Goal: Task Accomplishment & Management: Manage account settings

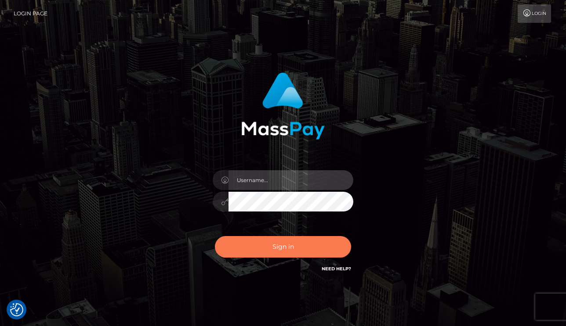
type input "vlad"
click at [263, 243] on button "Sign in" at bounding box center [283, 247] width 136 height 22
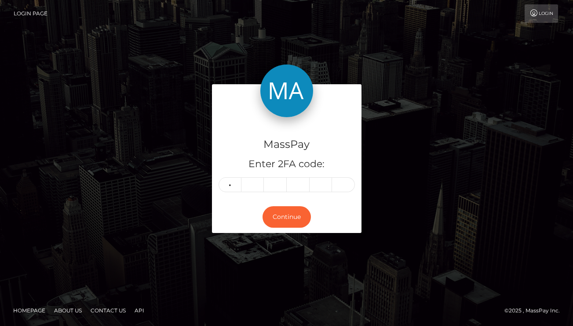
type input "0"
type input "4"
type input "5"
type input "8"
type input "0"
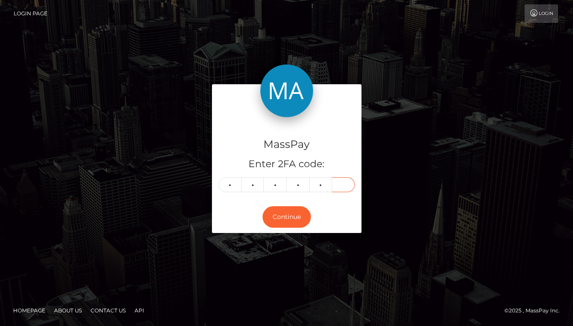
type input "1"
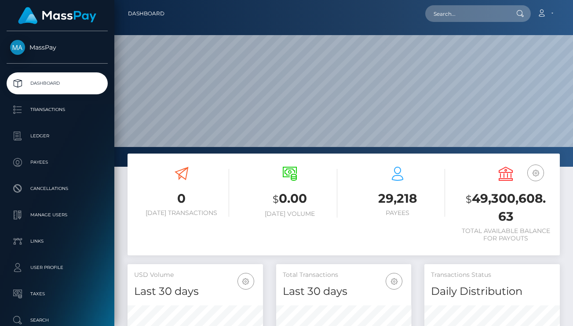
scroll to position [156, 135]
click at [463, 20] on input "text" at bounding box center [466, 13] width 83 height 17
paste input "a50f-11f0-bd75-060e06e9f077"
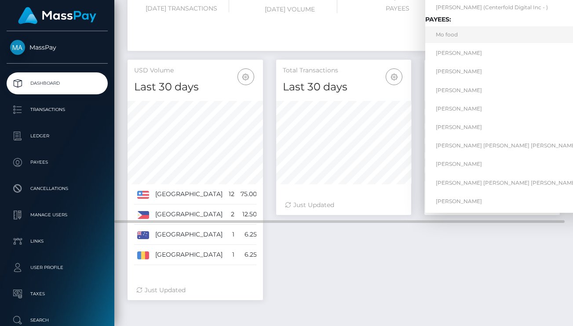
scroll to position [0, 0]
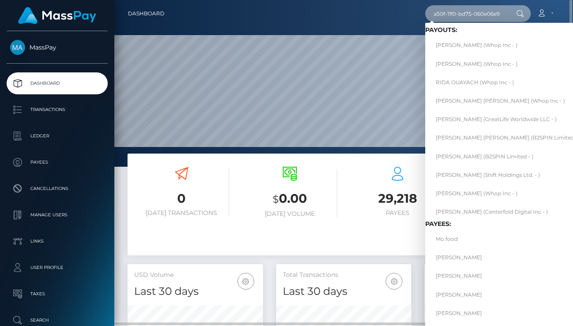
click at [479, 10] on input "a50f-11f0-bd75-060e06e9f077" at bounding box center [466, 13] width 83 height 17
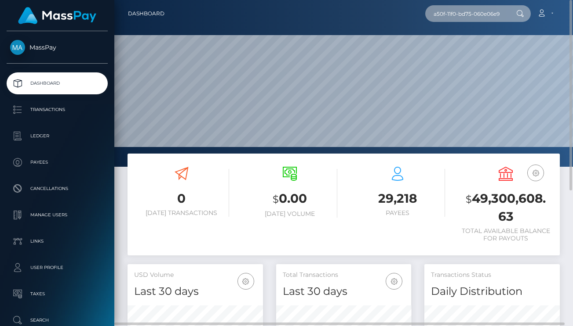
click at [479, 10] on input "a50f-11f0-bd75-060e06e9f077" at bounding box center [466, 13] width 83 height 17
paste input "e7bc264c"
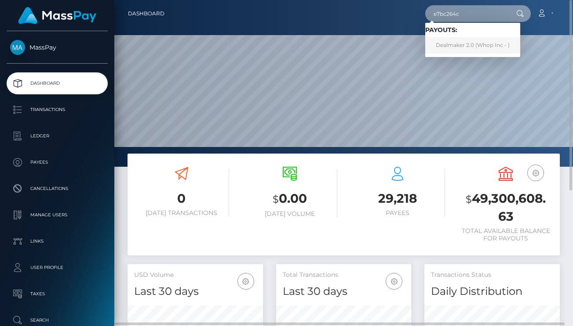
type input "e7bc264c"
click at [485, 43] on link "Dealmaker 2.0 (Whop Inc - )" at bounding box center [472, 45] width 95 height 16
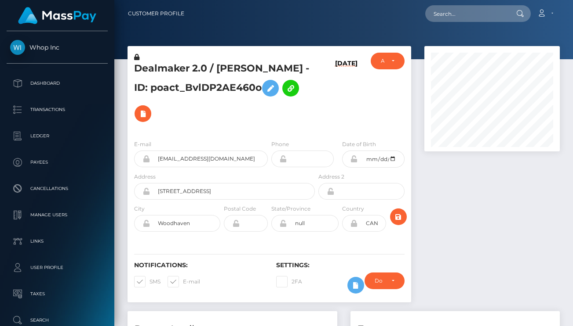
scroll to position [105, 135]
drag, startPoint x: 246, startPoint y: 102, endPoint x: 135, endPoint y: 69, distance: 116.0
click at [135, 69] on h5 "Dealmaker 2.0 / [PERSON_NAME] - ID: poact_BvlDP2AE460o" at bounding box center [222, 94] width 176 height 65
copy h5 "Dealmaker 2.0 / [PERSON_NAME] - ID: poact_BvlDP2AE460o"
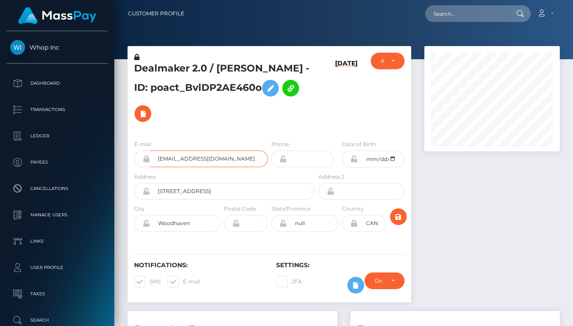
click at [214, 151] on input "[EMAIL_ADDRESS][DOMAIN_NAME]" at bounding box center [209, 159] width 118 height 17
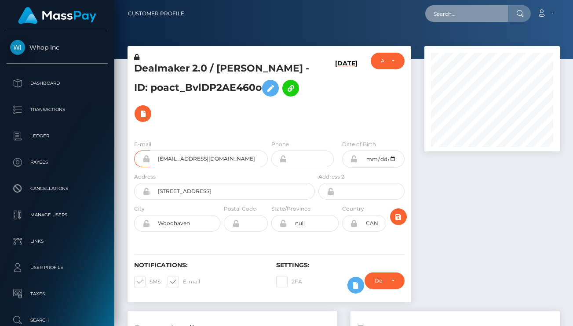
click at [459, 16] on input "text" at bounding box center [466, 13] width 83 height 17
paste input "poact_uvw8z5RpvHuI"
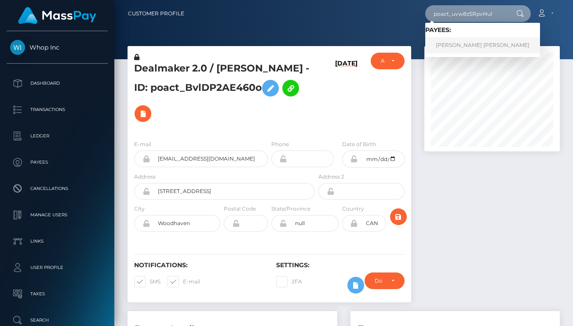
type input "poact_uvw8z5RpvHuI"
click at [457, 47] on link "[PERSON_NAME] [PERSON_NAME]" at bounding box center [482, 45] width 115 height 16
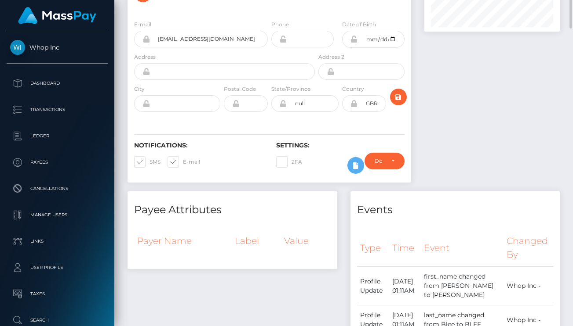
scroll to position [18, 0]
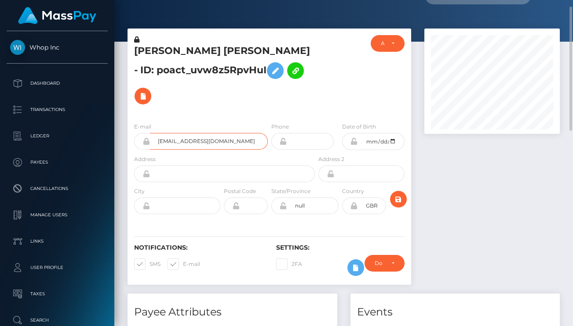
click at [200, 133] on input "aarongoncalves57@gmail.com" at bounding box center [209, 141] width 118 height 17
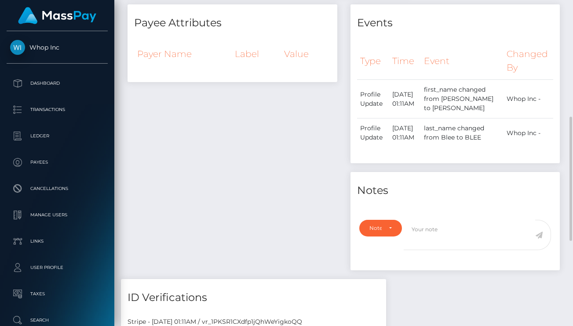
scroll to position [205, 0]
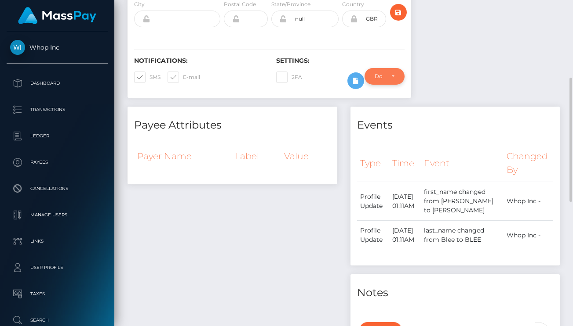
click at [397, 68] on div "Do not require" at bounding box center [384, 76] width 40 height 17
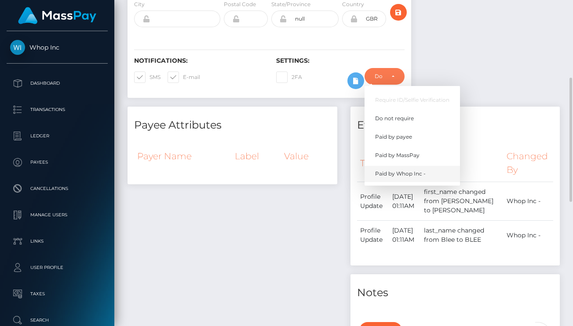
click at [418, 170] on span "Paid by Whop Inc -" at bounding box center [400, 174] width 51 height 8
select select "338"
